Goal: Transaction & Acquisition: Purchase product/service

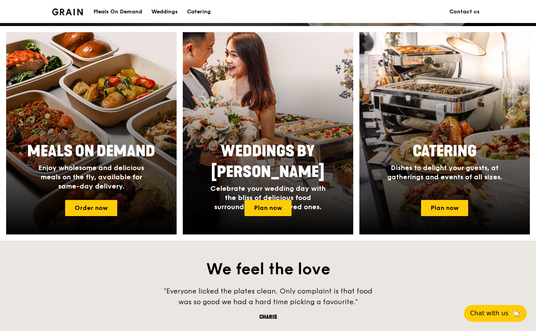
scroll to position [290, 0]
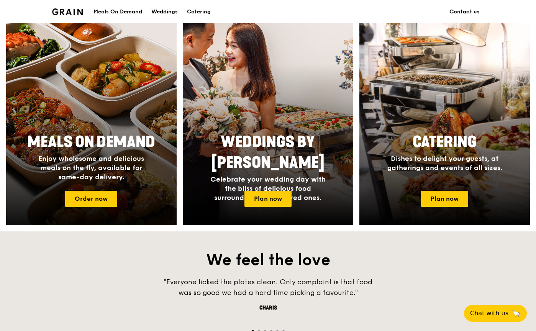
click at [134, 136] on span "Meals On Demand" at bounding box center [91, 142] width 128 height 18
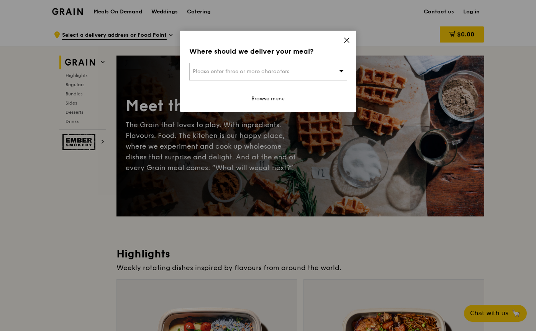
click at [326, 66] on div "Please enter three or more characters" at bounding box center [268, 72] width 158 height 18
click at [310, 68] on input "search" at bounding box center [268, 71] width 157 height 17
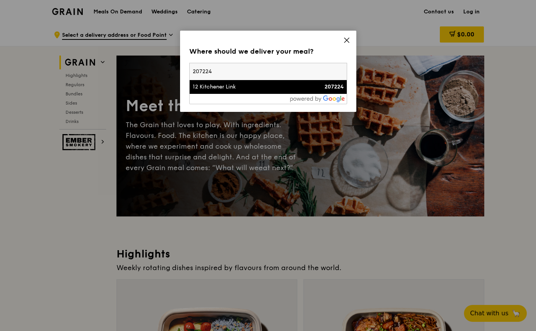
type input "207224"
click at [297, 83] on li "12 Kitchener Link 207224" at bounding box center [268, 87] width 157 height 14
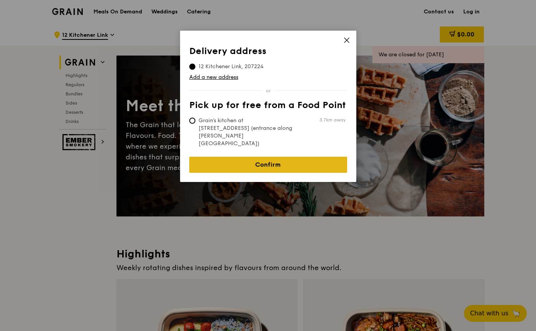
click at [275, 157] on link "Confirm" at bounding box center [268, 165] width 158 height 16
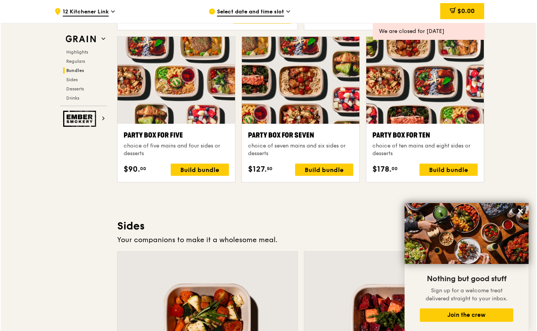
scroll to position [1515, 0]
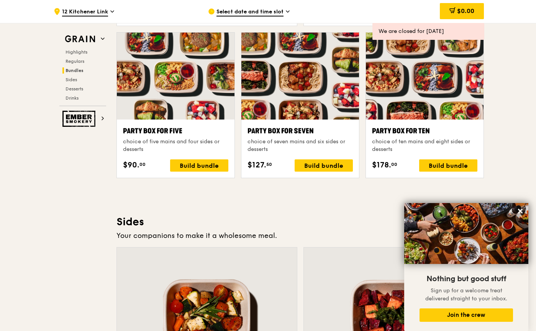
click at [419, 93] on div at bounding box center [425, 76] width 118 height 87
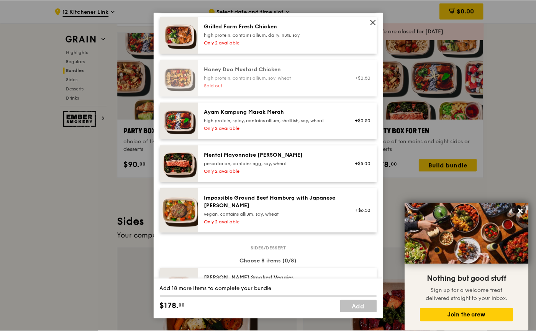
scroll to position [229, 0]
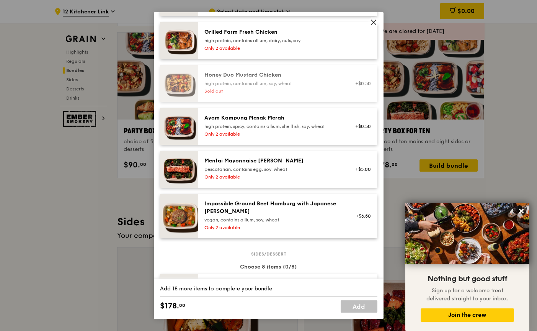
click at [375, 24] on icon at bounding box center [373, 22] width 7 height 7
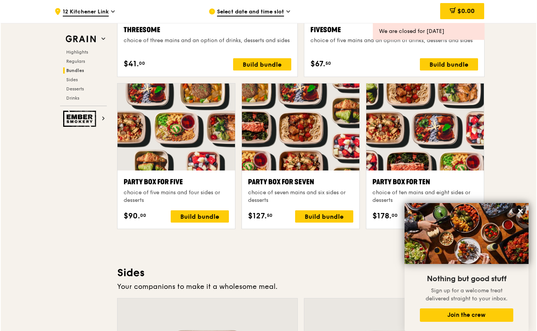
scroll to position [1463, 0]
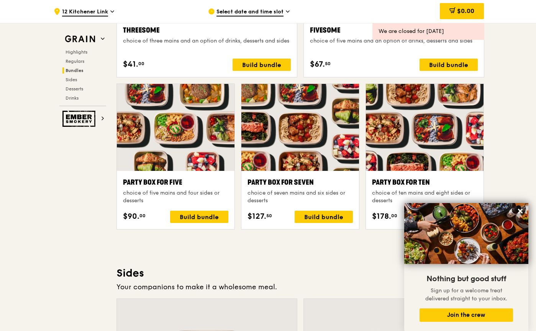
click at [321, 117] on div at bounding box center [300, 127] width 118 height 87
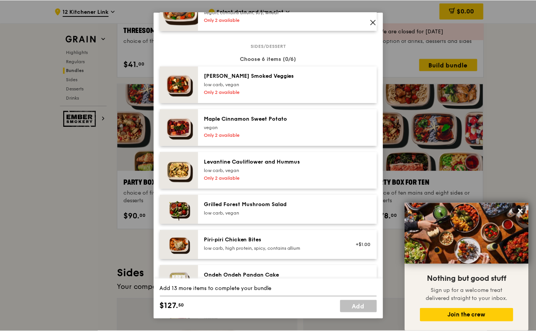
scroll to position [436, 0]
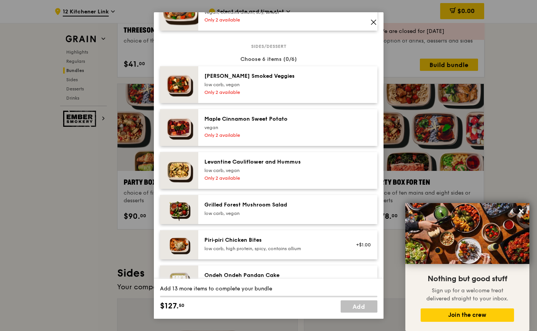
click at [373, 23] on icon at bounding box center [373, 22] width 7 height 7
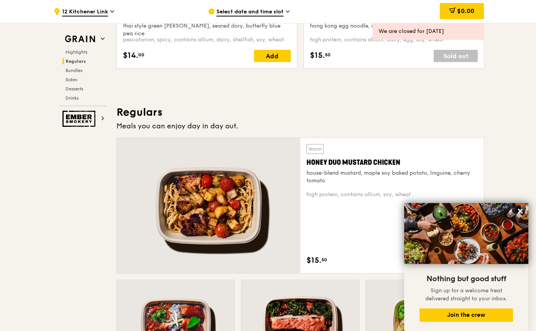
scroll to position [218, 0]
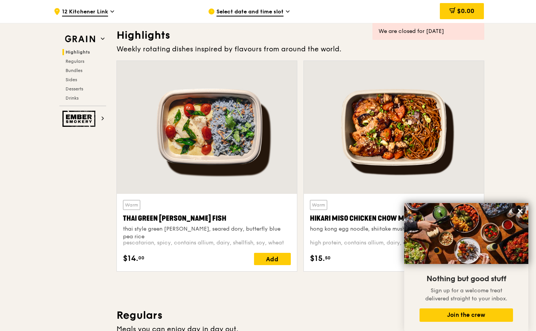
click at [278, 13] on span "Select date and time slot" at bounding box center [249, 12] width 67 height 8
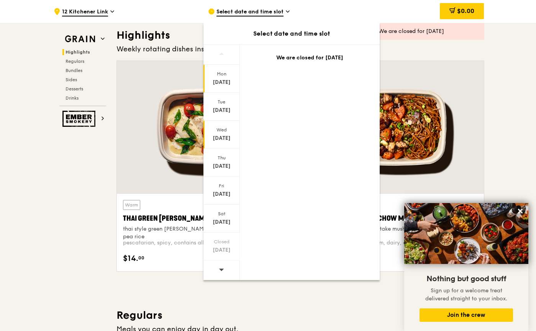
click at [220, 132] on div "Wed" at bounding box center [222, 130] width 34 height 6
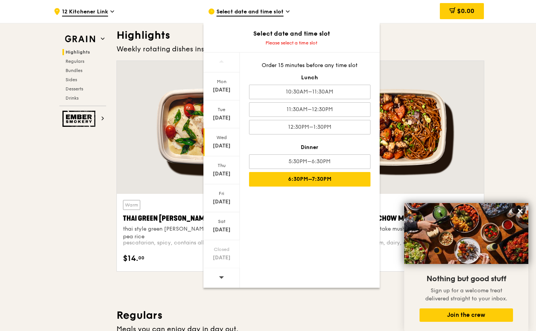
click at [306, 179] on div "6:30PM–7:30PM" at bounding box center [309, 179] width 121 height 15
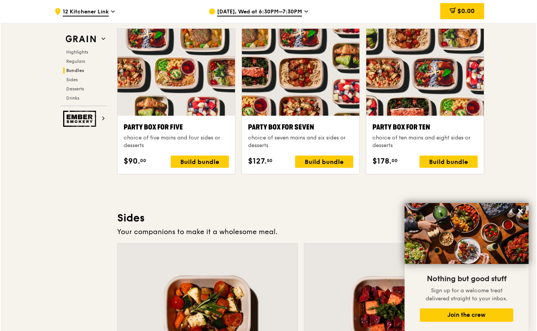
scroll to position [1518, 0]
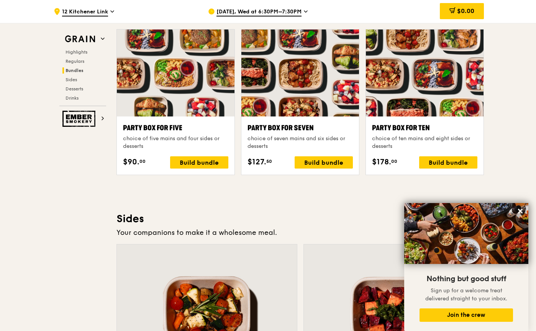
click at [437, 83] on div at bounding box center [425, 72] width 118 height 87
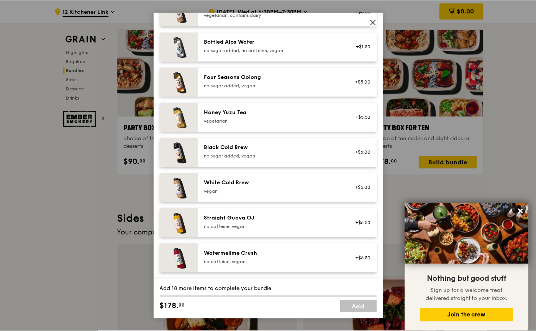
scroll to position [874, 0]
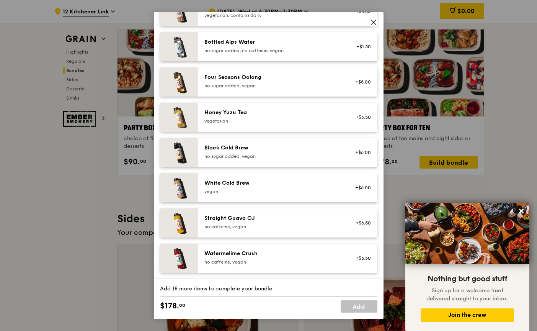
click at [375, 22] on icon at bounding box center [373, 22] width 7 height 7
